Goal: Information Seeking & Learning: Learn about a topic

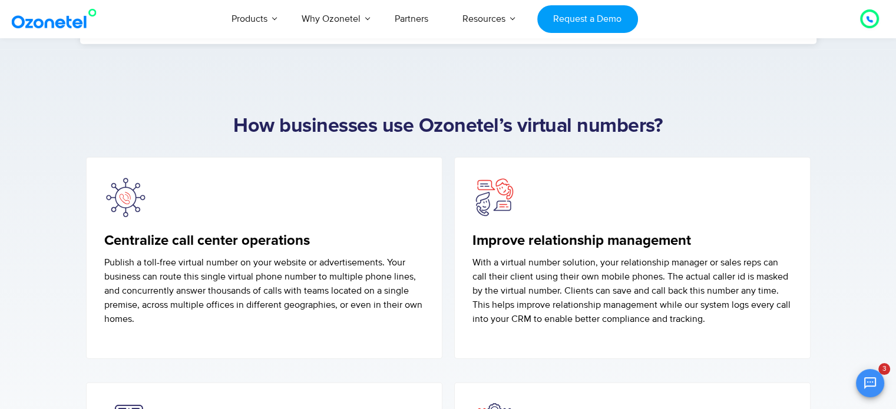
scroll to position [3024, 0]
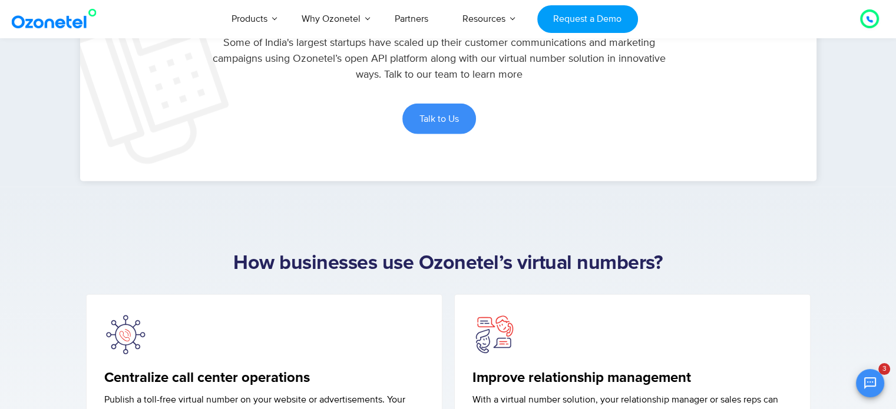
click at [479, 261] on h2 "How businesses use Ozonetel’s virtual numbers?" at bounding box center [448, 264] width 736 height 24
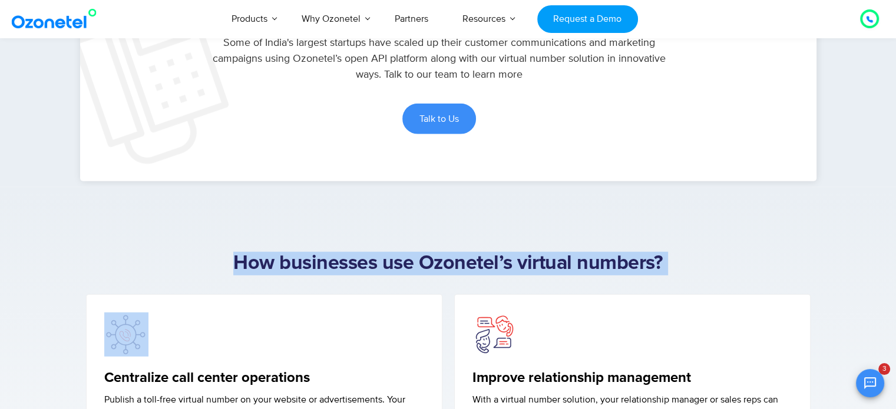
click at [479, 261] on h2 "How businesses use Ozonetel’s virtual numbers?" at bounding box center [448, 264] width 736 height 24
copy div "How businesses use Ozonetel’s virtual numbers?"
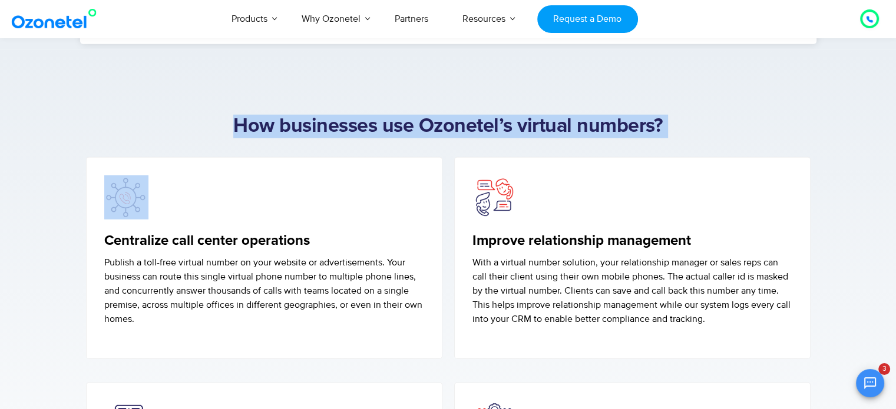
copy div "How businesses use Ozonetel’s virtual numbers?"
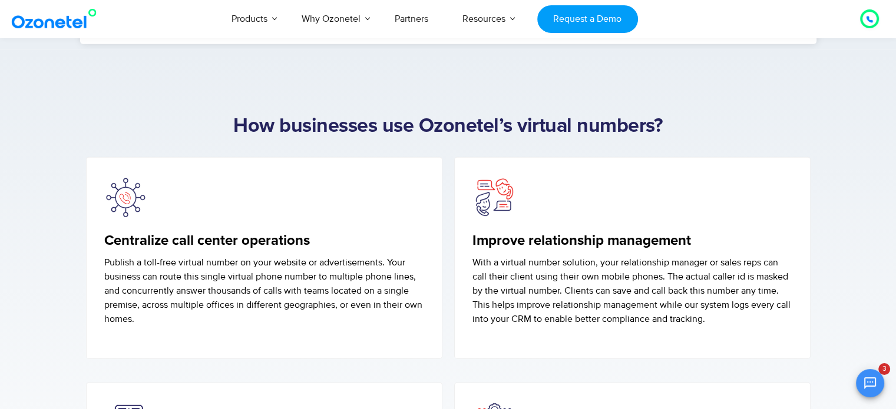
click at [192, 237] on h5 "Centralize call center operations" at bounding box center [264, 241] width 320 height 17
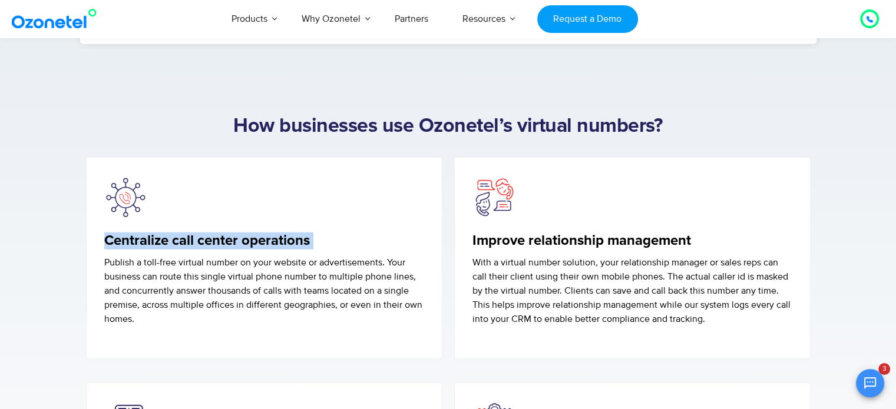
drag, startPoint x: 189, startPoint y: 243, endPoint x: 184, endPoint y: 268, distance: 25.8
click at [187, 252] on div "Centralize call center operations Publish a toll-free virtual number on your we…" at bounding box center [264, 280] width 320 height 94
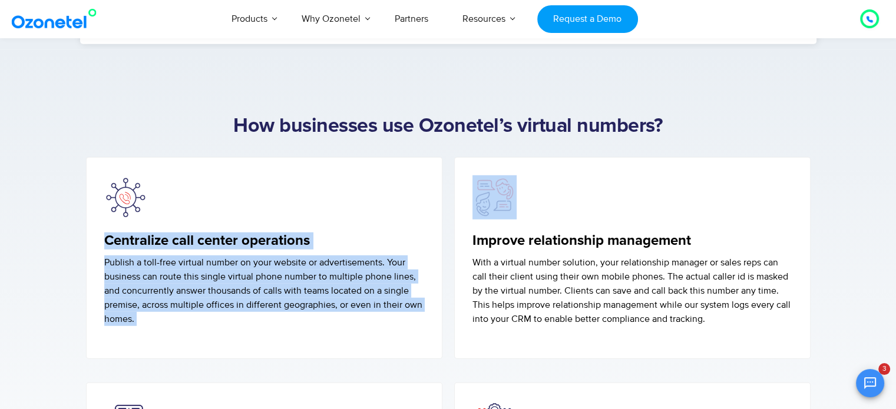
copy div "Centralize call center operations Publish a toll-free virtual number on your we…"
click at [245, 289] on p "Publish a toll-free virtual number on your website or advertisements. Your busi…" at bounding box center [264, 291] width 320 height 71
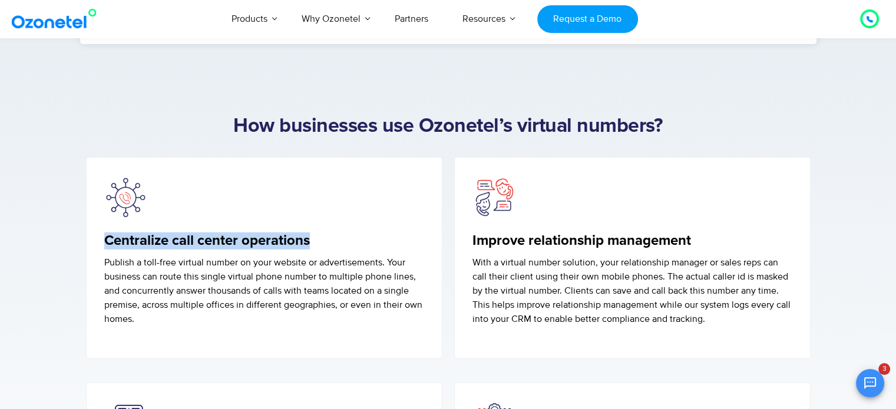
drag, startPoint x: 310, startPoint y: 237, endPoint x: 105, endPoint y: 240, distance: 205.6
click at [105, 240] on h5 "Centralize call center operations" at bounding box center [264, 241] width 320 height 17
copy h5 "Centralize call center operations"
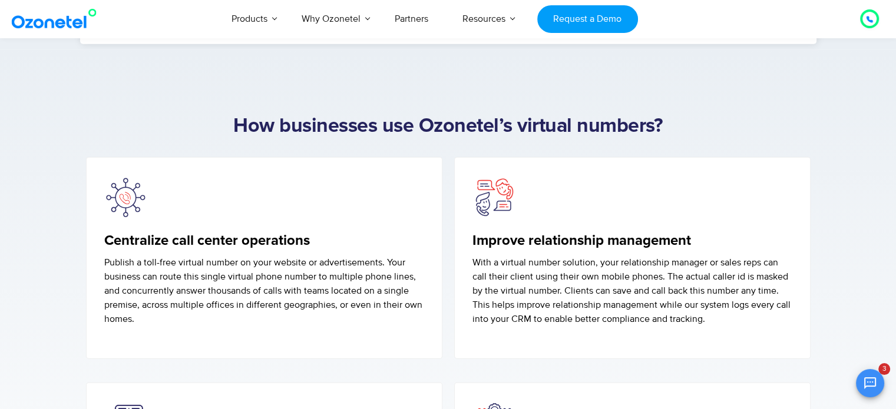
click at [600, 233] on h5 "Improve relationship management" at bounding box center [633, 241] width 320 height 17
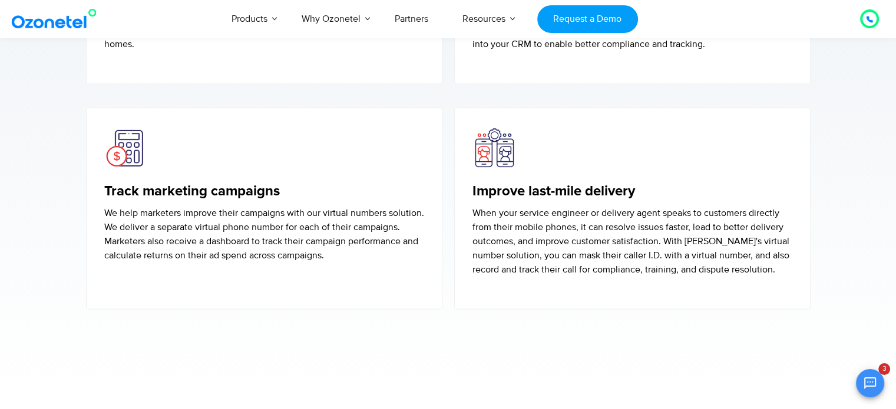
scroll to position [3299, 0]
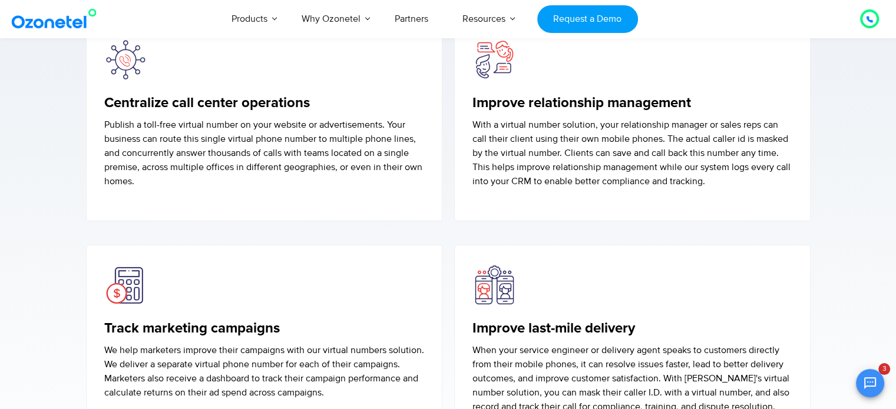
click at [549, 101] on h5 "Improve relationship management" at bounding box center [633, 103] width 320 height 17
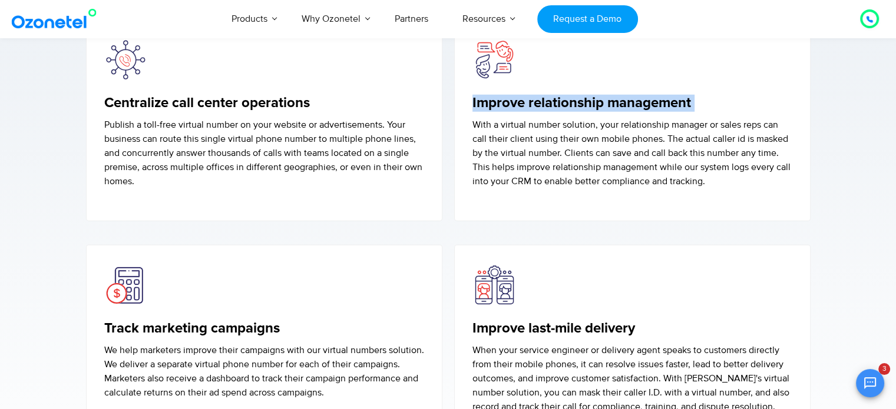
click at [549, 101] on h5 "Improve relationship management" at bounding box center [633, 103] width 320 height 17
copy h5 "Improve relationship management"
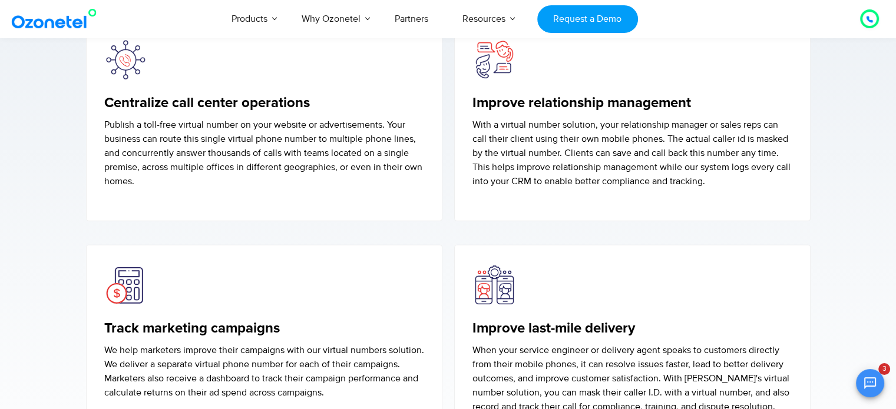
click at [181, 326] on h5 "Track marketing campaigns" at bounding box center [264, 329] width 320 height 17
copy h5 "Track marketing campaigns"
click at [262, 156] on p "Publish a toll-free virtual number on your website or advertisements. Your busi…" at bounding box center [264, 153] width 320 height 71
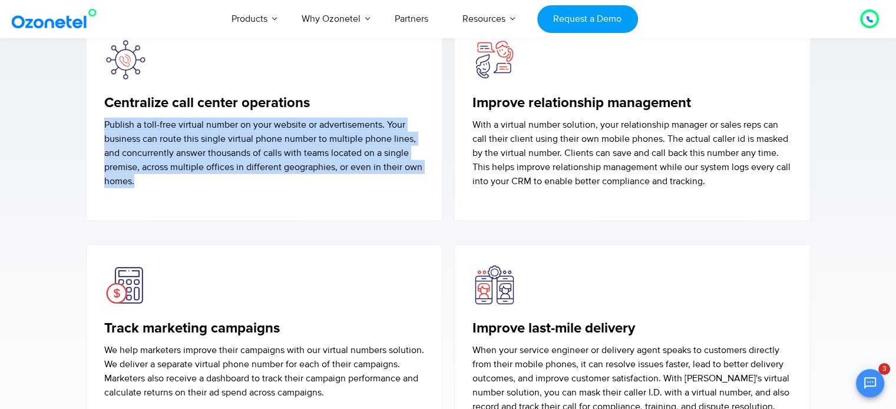
drag, startPoint x: 143, startPoint y: 182, endPoint x: 104, endPoint y: 123, distance: 70.6
click at [104, 123] on p "Publish a toll-free virtual number on your website or advertisements. Your busi…" at bounding box center [264, 153] width 320 height 71
copy p "Publish a toll-free virtual number on your website or advertisements. Your busi…"
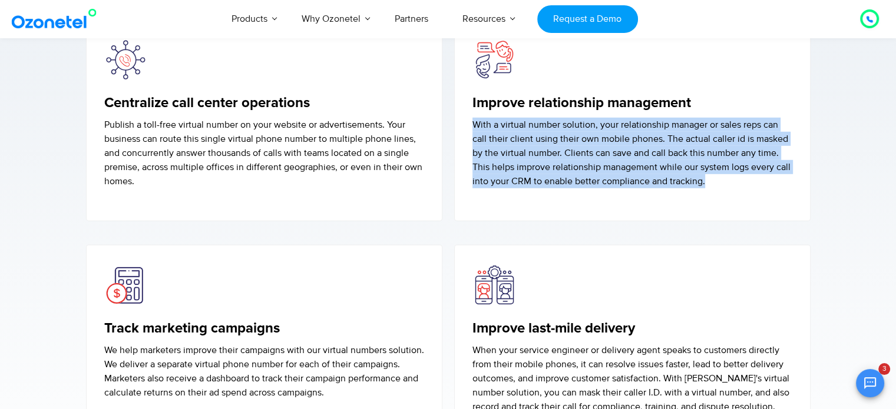
drag, startPoint x: 726, startPoint y: 176, endPoint x: 468, endPoint y: 119, distance: 264.3
click at [468, 119] on div "Improve relationship management With a virtual number solution, your relationsh…" at bounding box center [632, 120] width 356 height 202
copy p "With a virtual number solution, your relationship manager or sales reps can cal…"
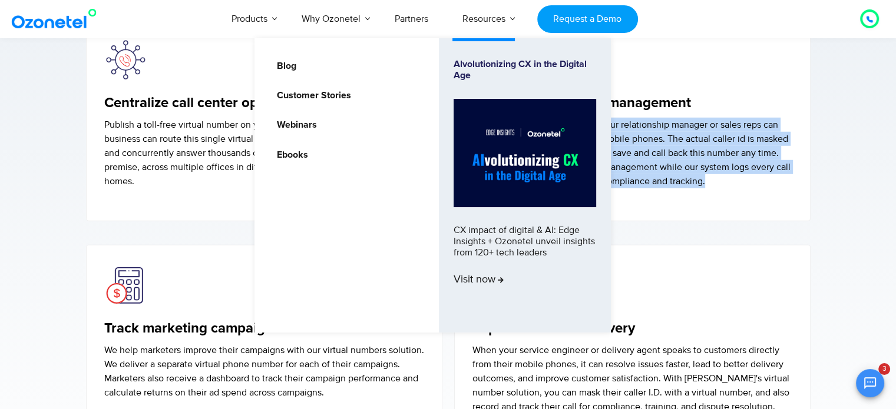
scroll to position [3437, 0]
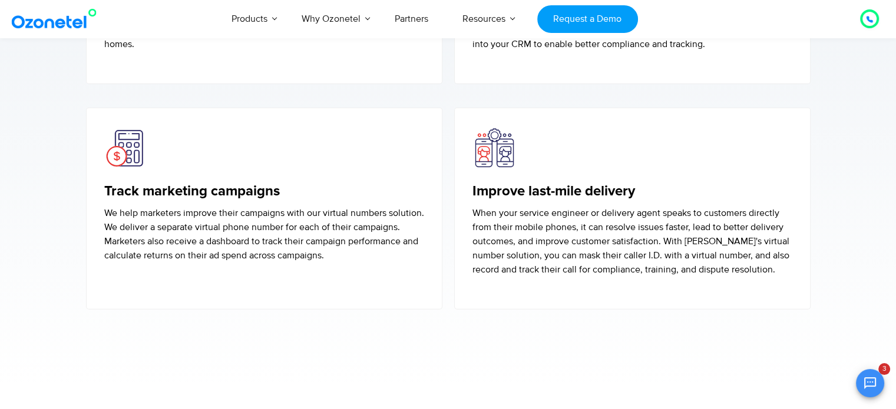
drag, startPoint x: 182, startPoint y: 247, endPoint x: 198, endPoint y: 245, distance: 16.0
click at [182, 247] on p "We help marketers improve their campaigns with our virtual numbers solution. We…" at bounding box center [264, 234] width 320 height 57
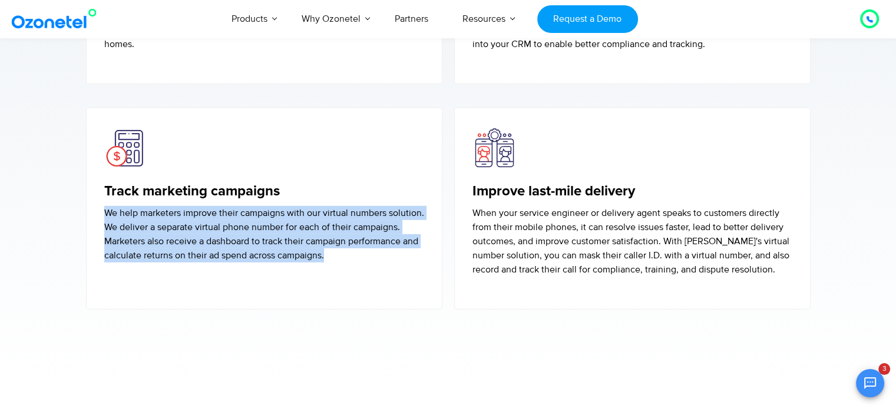
drag, startPoint x: 395, startPoint y: 253, endPoint x: 104, endPoint y: 204, distance: 294.5
click at [104, 206] on p "We help marketers improve their campaigns with our virtual numbers solution. We…" at bounding box center [264, 234] width 320 height 57
copy p "We help marketers improve their campaigns with our virtual numbers solution. We…"
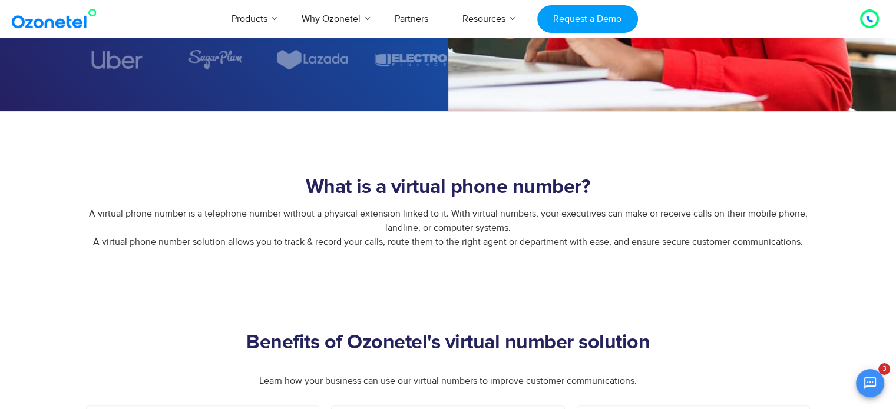
scroll to position [275, 0]
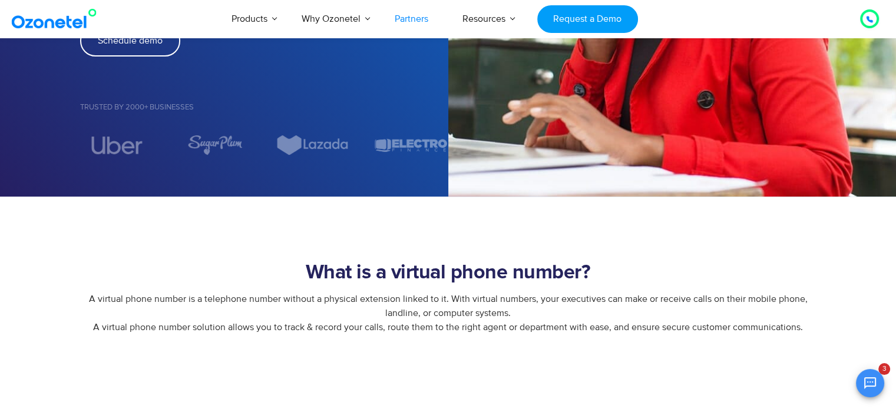
click at [411, 18] on link "Partners" at bounding box center [412, 18] width 68 height 39
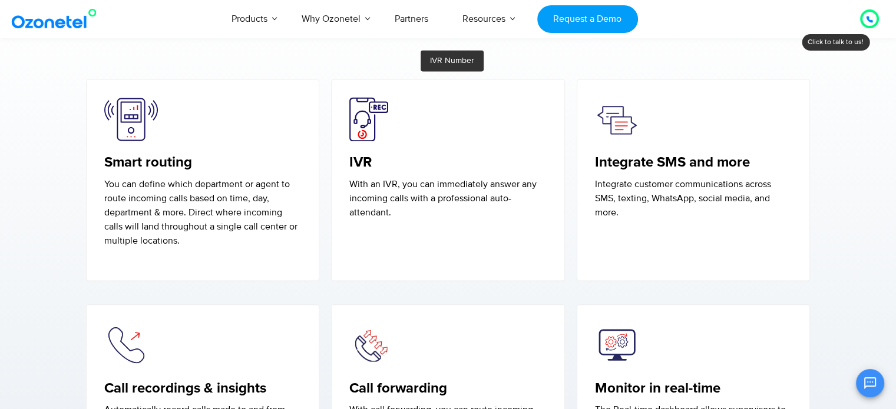
scroll to position [1786, 0]
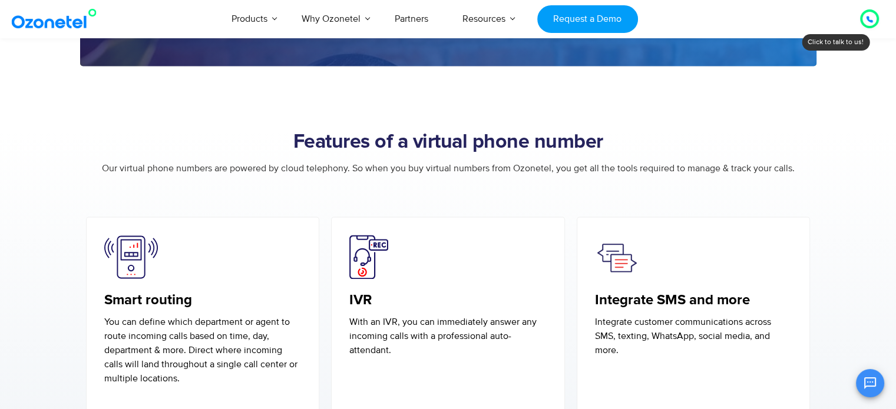
click at [417, 142] on h2 "Features of a virtual phone number" at bounding box center [448, 143] width 736 height 24
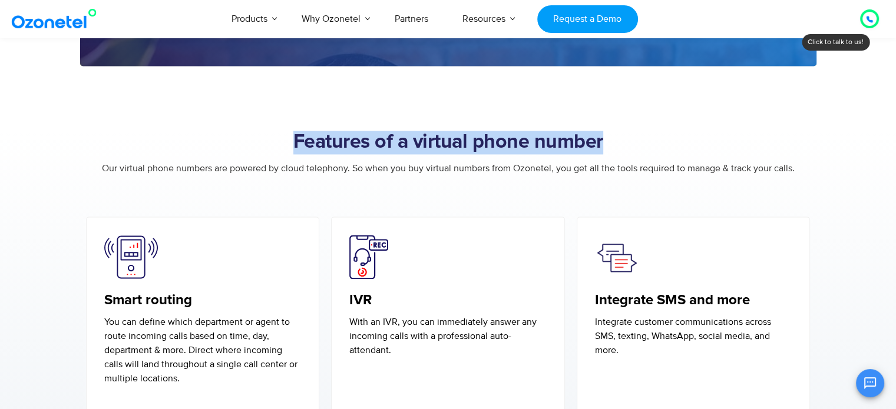
click at [417, 142] on h2 "Features of a virtual phone number" at bounding box center [448, 143] width 736 height 24
copy div "Features of a virtual phone number"
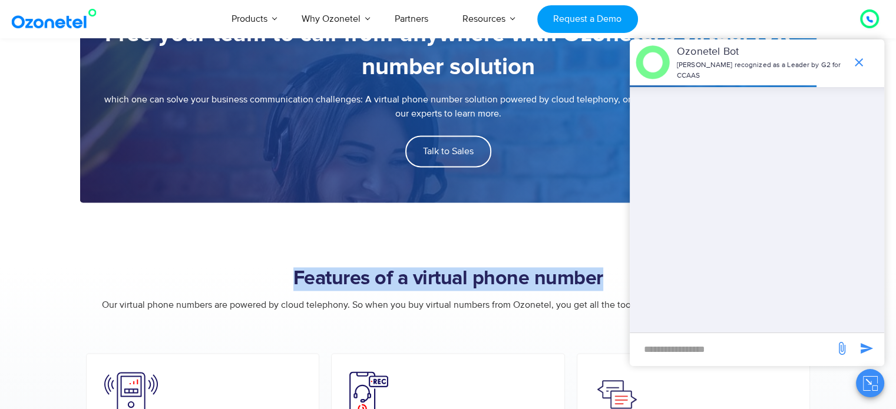
click at [487, 275] on h2 "Features of a virtual phone number" at bounding box center [448, 279] width 736 height 24
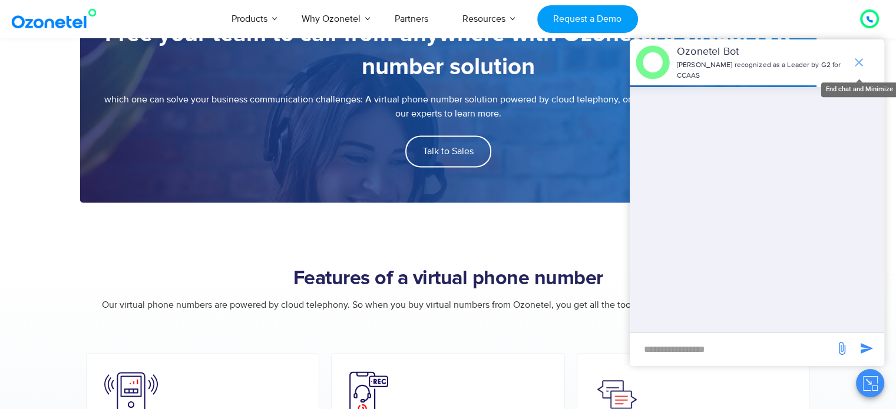
click at [856, 65] on icon "end chat or minimize" at bounding box center [859, 62] width 8 height 8
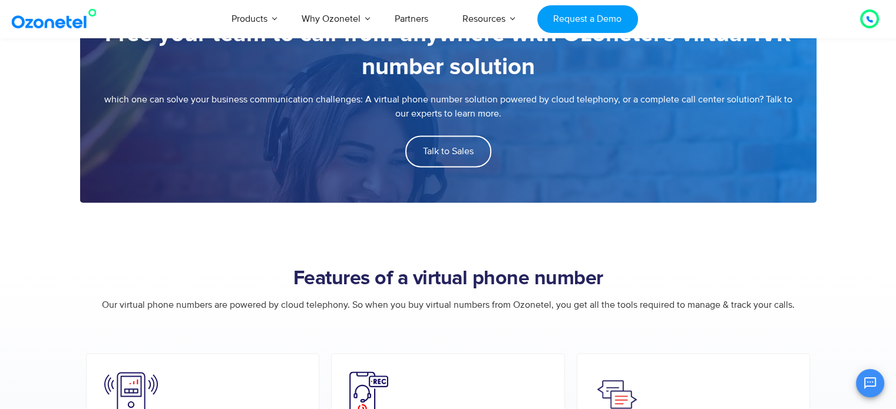
click at [446, 278] on h2 "Features of a virtual phone number" at bounding box center [448, 279] width 736 height 24
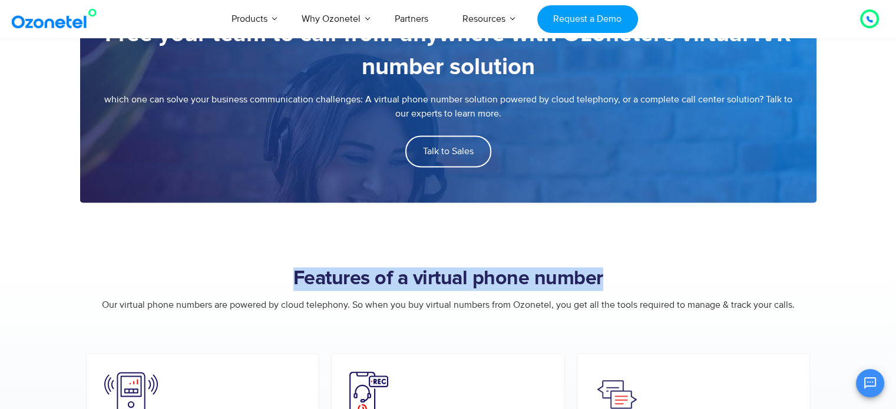
click at [446, 278] on h2 "Features of a virtual phone number" at bounding box center [448, 279] width 736 height 24
copy div "Features of a virtual phone number"
click at [613, 286] on h2 "Features of a virtual phone number" at bounding box center [448, 279] width 736 height 24
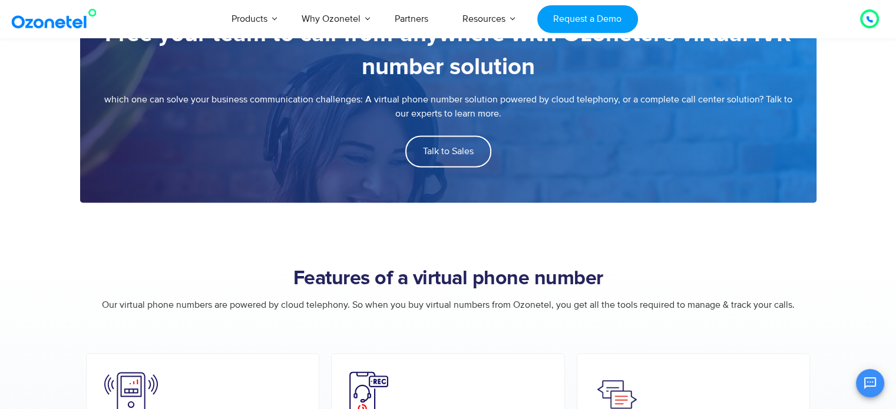
scroll to position [1786, 0]
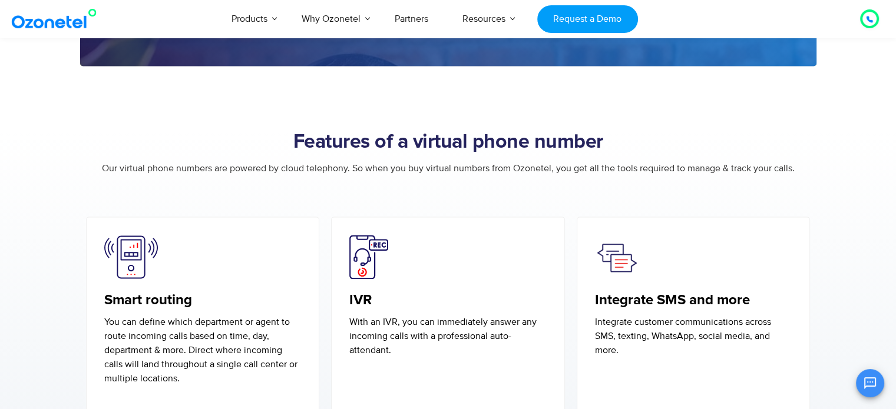
click at [455, 142] on h2 "Features of a virtual phone number" at bounding box center [448, 143] width 736 height 24
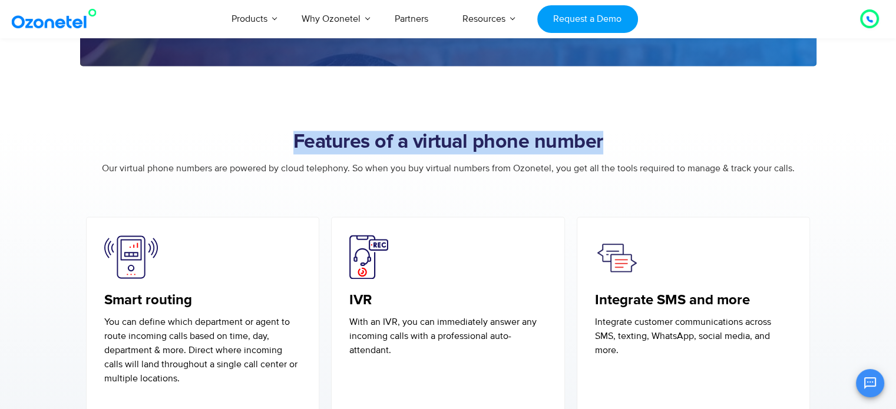
click at [455, 142] on h2 "Features of a virtual phone number" at bounding box center [448, 143] width 736 height 24
copy div "Features of a virtual phone number"
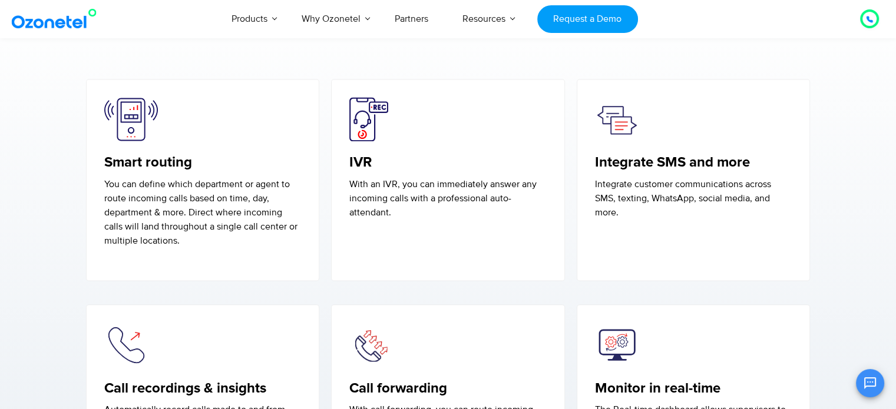
click at [141, 160] on h5 "Smart routing" at bounding box center [202, 162] width 197 height 17
copy h5 "Smart routing"
click at [361, 157] on h5 "IVR" at bounding box center [447, 162] width 197 height 17
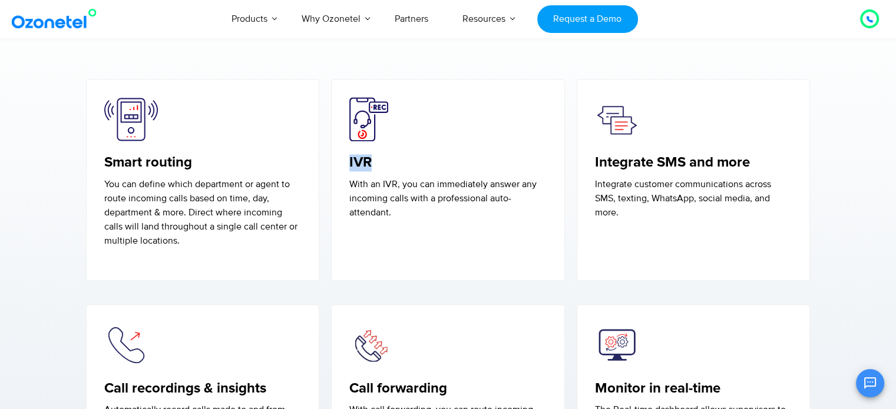
click at [361, 157] on h5 "IVR" at bounding box center [447, 162] width 197 height 17
click at [659, 154] on h5 "Integrate SMS and more" at bounding box center [693, 162] width 197 height 17
copy h5 "Integrate SMS and more"
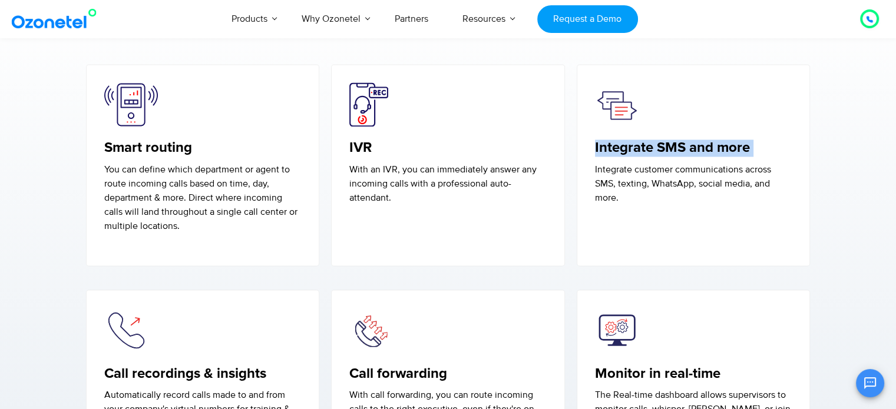
scroll to position [2062, 0]
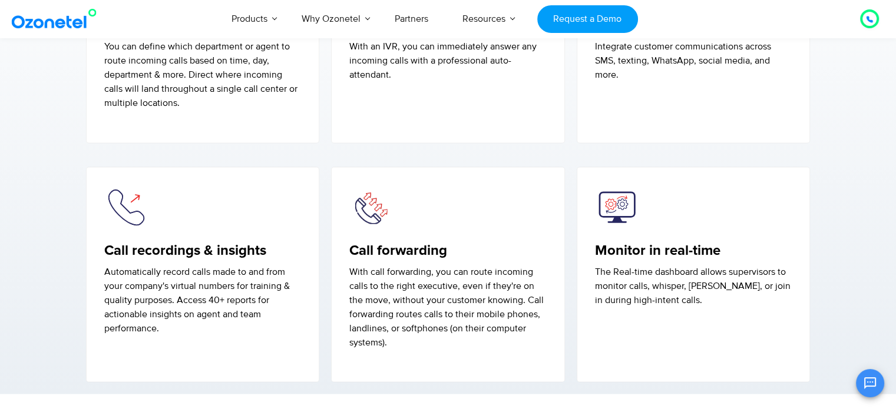
click at [190, 247] on h5 "Call recordings & insights" at bounding box center [202, 250] width 197 height 17
copy h5 "Call recordings & insights"
click at [392, 249] on h5 "Call forwarding" at bounding box center [447, 250] width 197 height 17
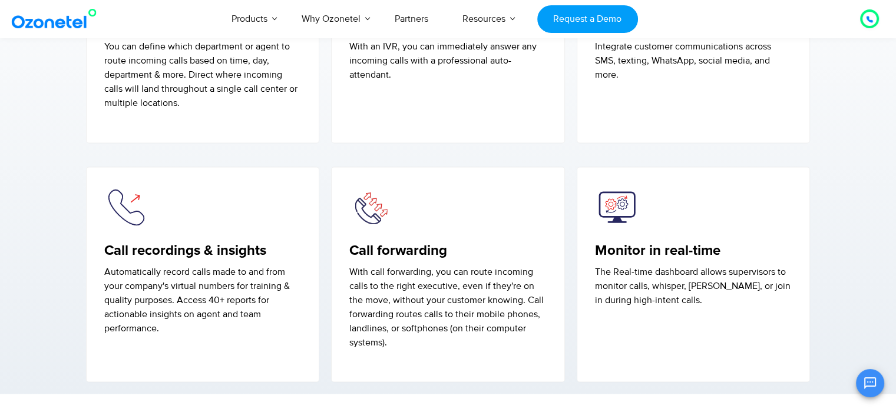
click at [394, 247] on h5 "Call forwarding" at bounding box center [447, 250] width 197 height 17
click at [395, 247] on h5 "Call forwarding" at bounding box center [447, 250] width 197 height 17
click at [392, 252] on h5 "Call forwarding" at bounding box center [447, 250] width 197 height 17
click at [392, 256] on h5 "Call forwarding" at bounding box center [447, 250] width 197 height 17
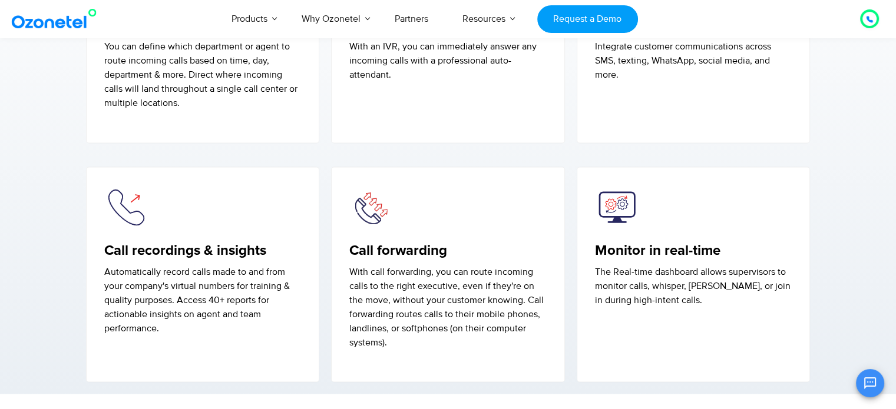
click at [381, 247] on h5 "Call forwarding" at bounding box center [447, 250] width 197 height 17
click at [381, 246] on h5 "Call forwarding" at bounding box center [447, 250] width 197 height 17
click at [379, 259] on div "Call forwarding With call forwarding, you can route incoming calls to the right…" at bounding box center [447, 296] width 197 height 108
drag, startPoint x: 452, startPoint y: 249, endPoint x: 350, endPoint y: 257, distance: 102.9
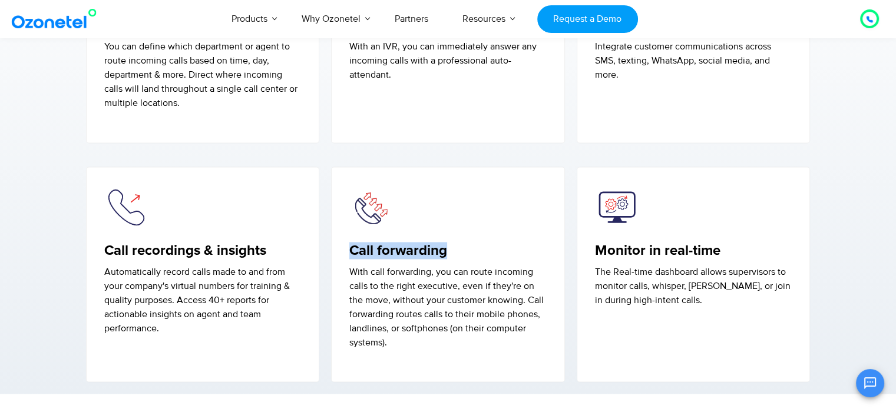
click at [350, 257] on div "Call forwarding With call forwarding, you can route incoming calls to the right…" at bounding box center [447, 296] width 197 height 108
copy h5
click at [421, 249] on h5 "Call forwarding" at bounding box center [447, 250] width 197 height 17
click at [394, 246] on h5 "Call forwarding" at bounding box center [447, 250] width 197 height 17
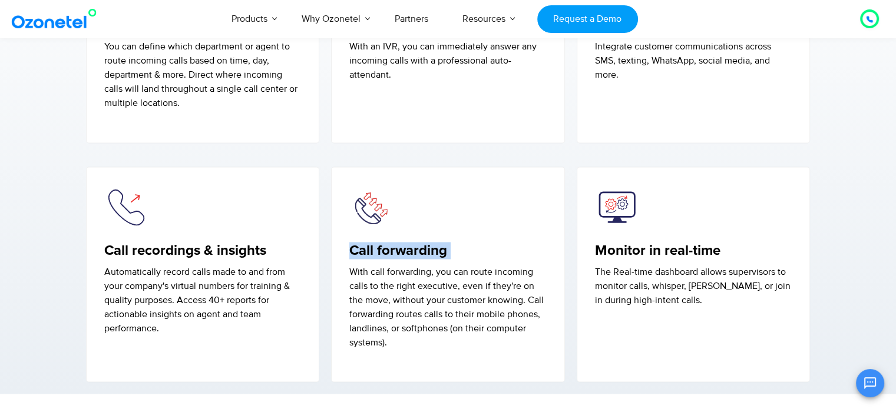
click at [394, 246] on h5 "Call forwarding" at bounding box center [447, 250] width 197 height 17
copy h5 "Call forwarding"
click at [661, 249] on h5 "Monitor in real-time" at bounding box center [693, 250] width 197 height 17
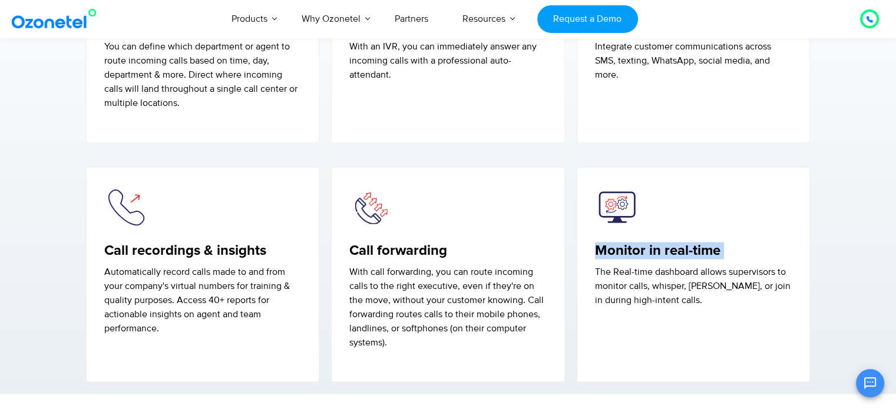
copy h5 "Monitor in real-time"
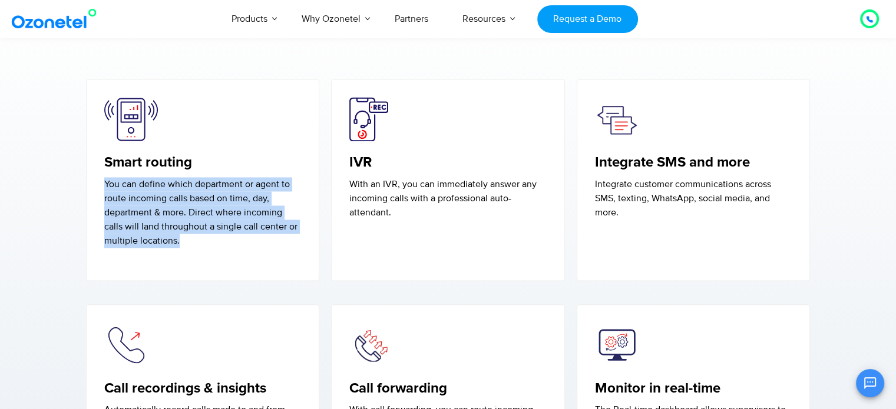
drag, startPoint x: 176, startPoint y: 237, endPoint x: 105, endPoint y: 181, distance: 90.5
click at [105, 181] on p "You can define which department or agent to route incoming calls based on time,…" at bounding box center [202, 212] width 197 height 71
copy p "You can define which department or agent to route incoming calls based on time,…"
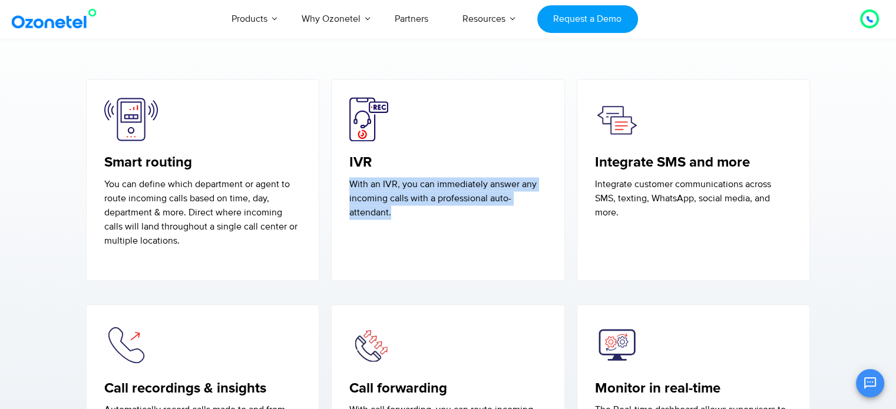
drag, startPoint x: 398, startPoint y: 216, endPoint x: 342, endPoint y: 181, distance: 66.2
click at [342, 181] on div "IVR With an IVR, you can immediately answer any incoming calls with a professio…" at bounding box center [448, 180] width 234 height 202
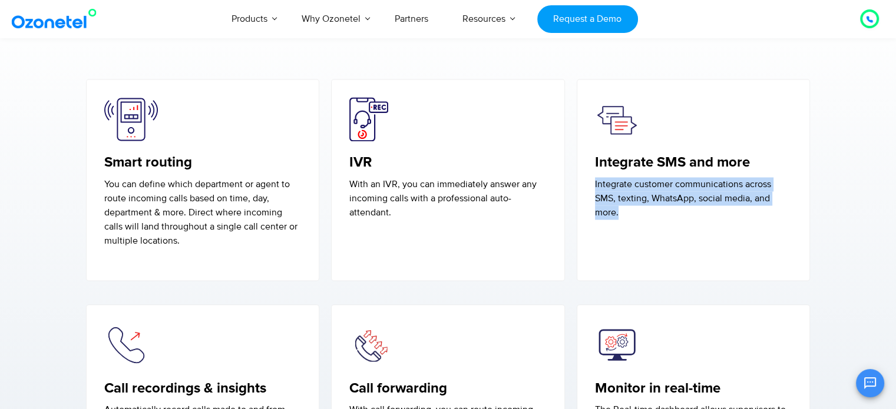
drag, startPoint x: 613, startPoint y: 212, endPoint x: 588, endPoint y: 186, distance: 36.3
click at [588, 186] on div "Integrate SMS and more Integrate customer communications across SMS, texting, W…" at bounding box center [694, 180] width 234 height 202
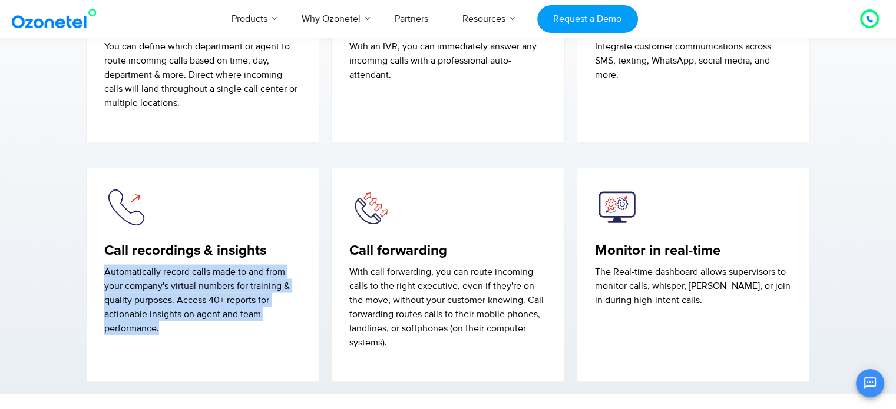
drag, startPoint x: 168, startPoint y: 334, endPoint x: 100, endPoint y: 269, distance: 94.2
click at [100, 269] on div "Call recordings & insights Automatically record calls made to and from your com…" at bounding box center [203, 275] width 234 height 216
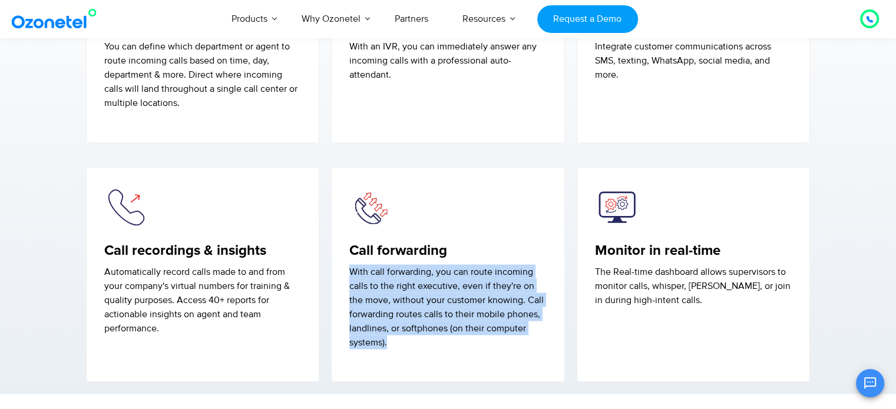
drag, startPoint x: 394, startPoint y: 345, endPoint x: 343, endPoint y: 274, distance: 86.6
click at [343, 274] on div "Call forwarding With call forwarding, you can route incoming calls to the right…" at bounding box center [448, 275] width 234 height 216
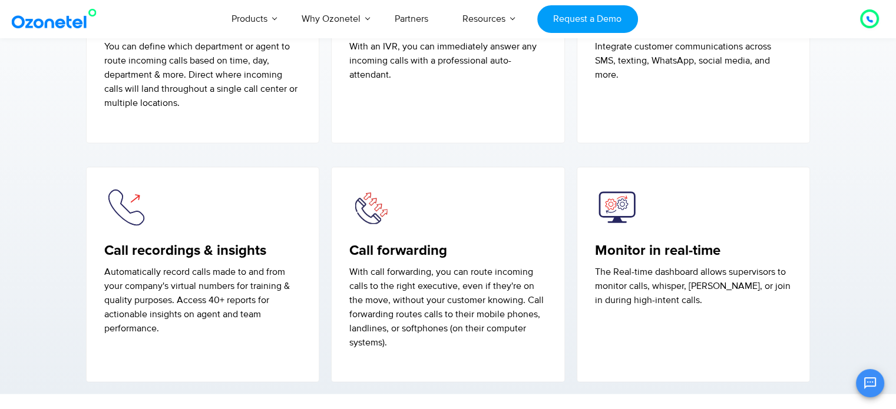
click at [637, 280] on p "The Real-time dashboard allows supervisors to monitor calls, whisper, [PERSON_N…" at bounding box center [693, 286] width 197 height 42
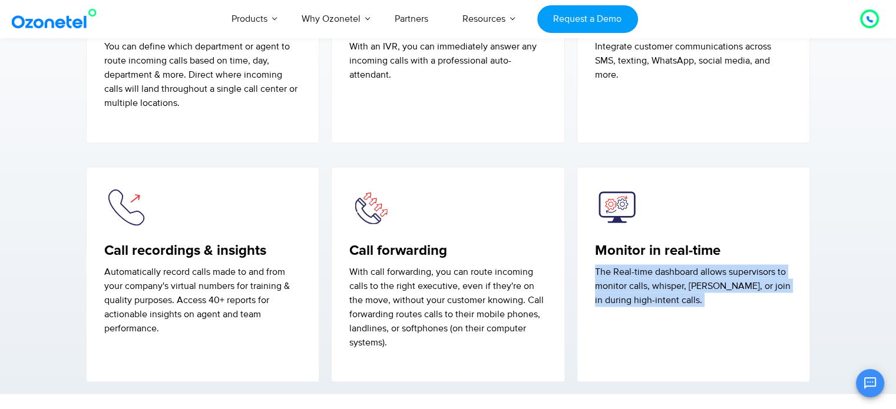
click at [637, 280] on p "The Real-time dashboard allows supervisors to monitor calls, whisper, [PERSON_N…" at bounding box center [693, 286] width 197 height 42
